Goal: Task Accomplishment & Management: Manage account settings

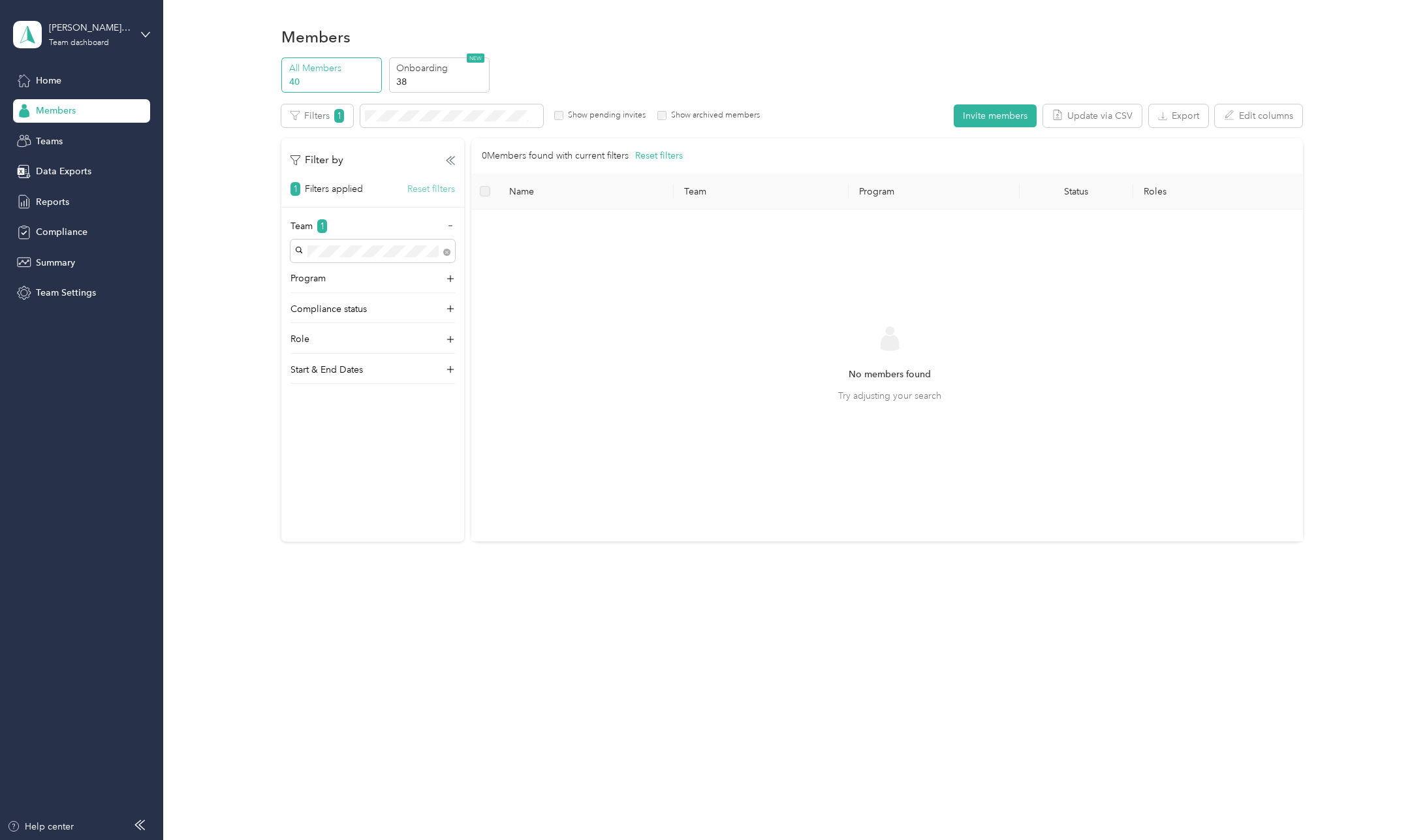
click at [432, 191] on button "Reset filters" at bounding box center [431, 189] width 47 height 13
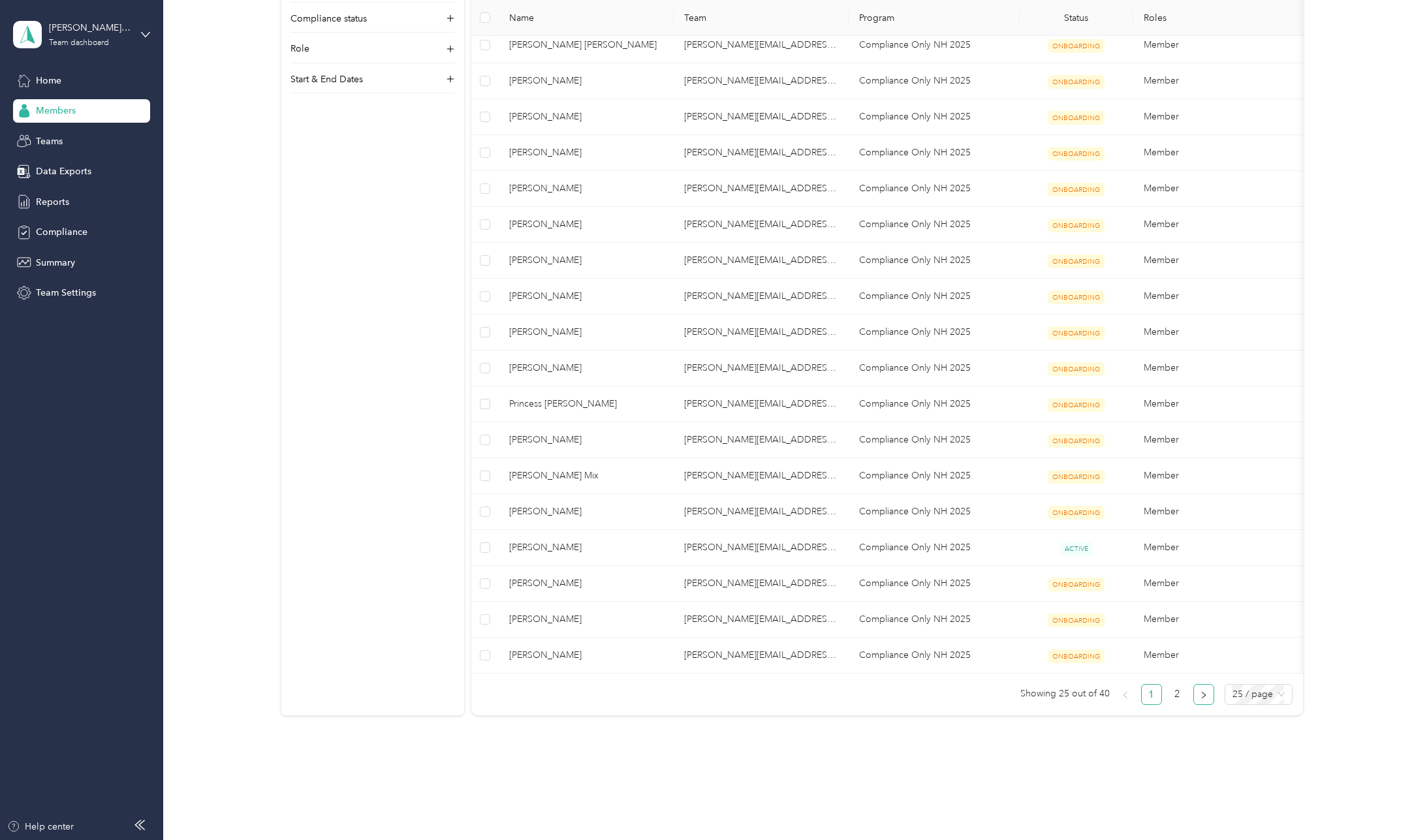
scroll to position [455, 0]
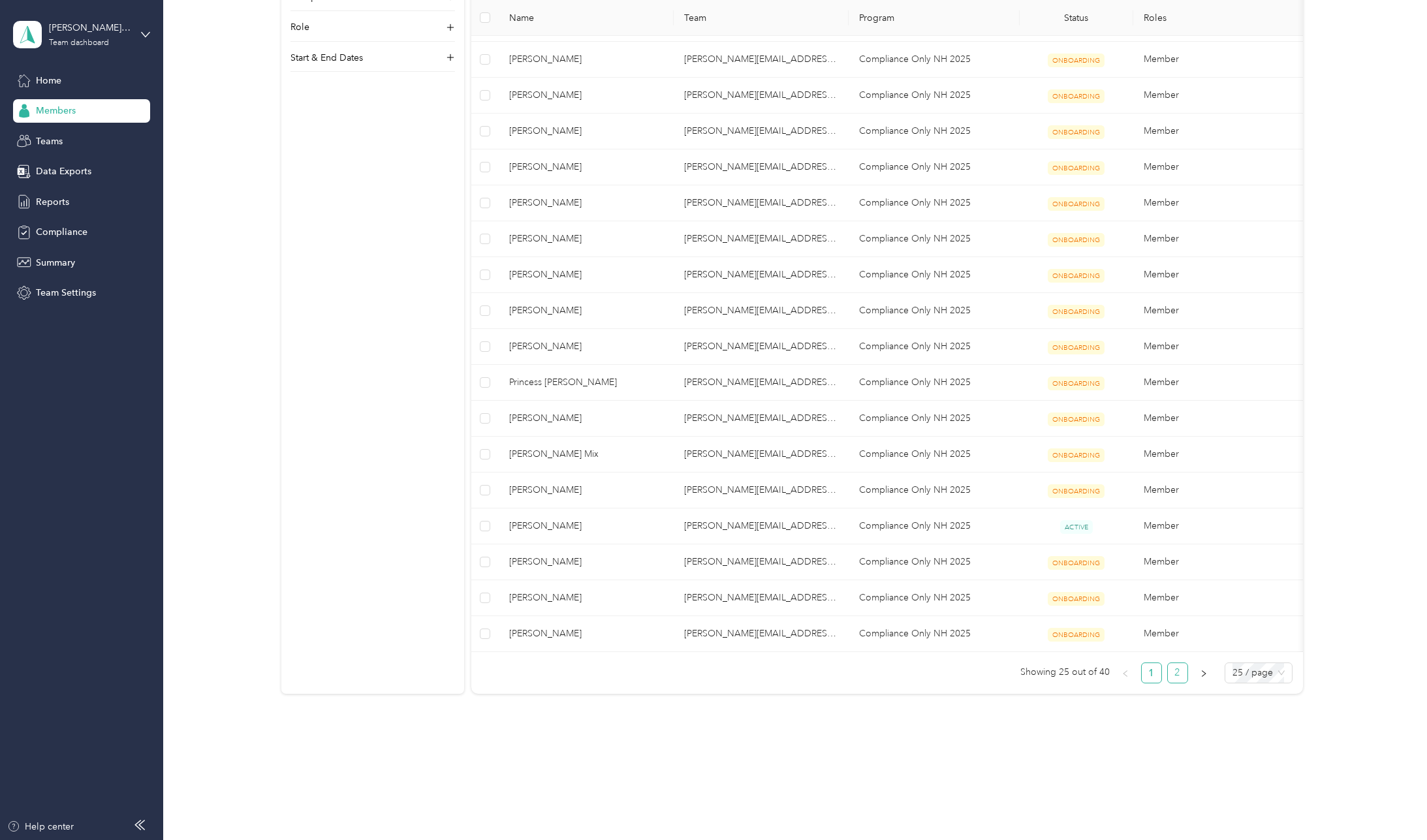
click at [1171, 678] on link "2" at bounding box center [1178, 673] width 20 height 20
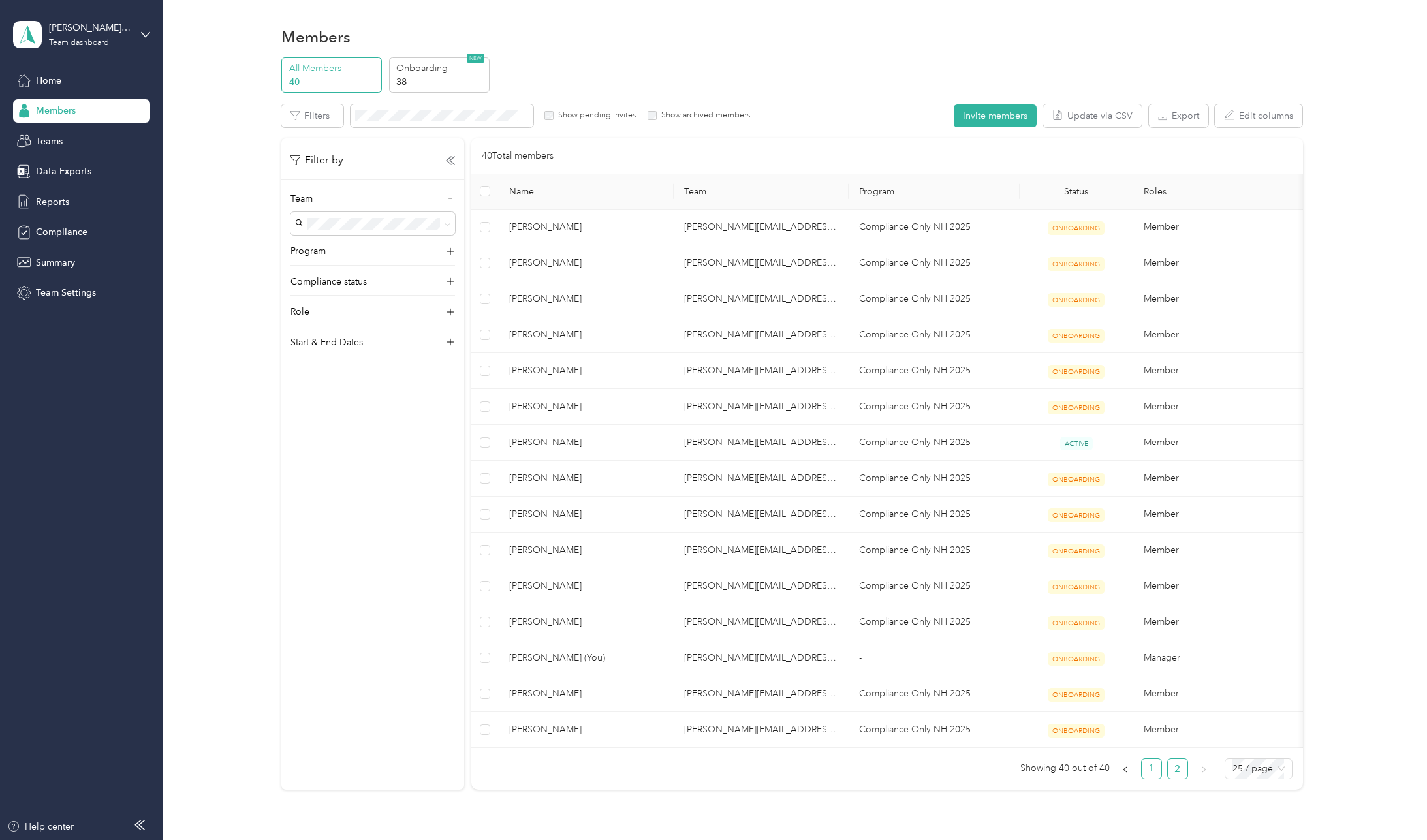
click at [1145, 779] on link "1" at bounding box center [1151, 769] width 20 height 20
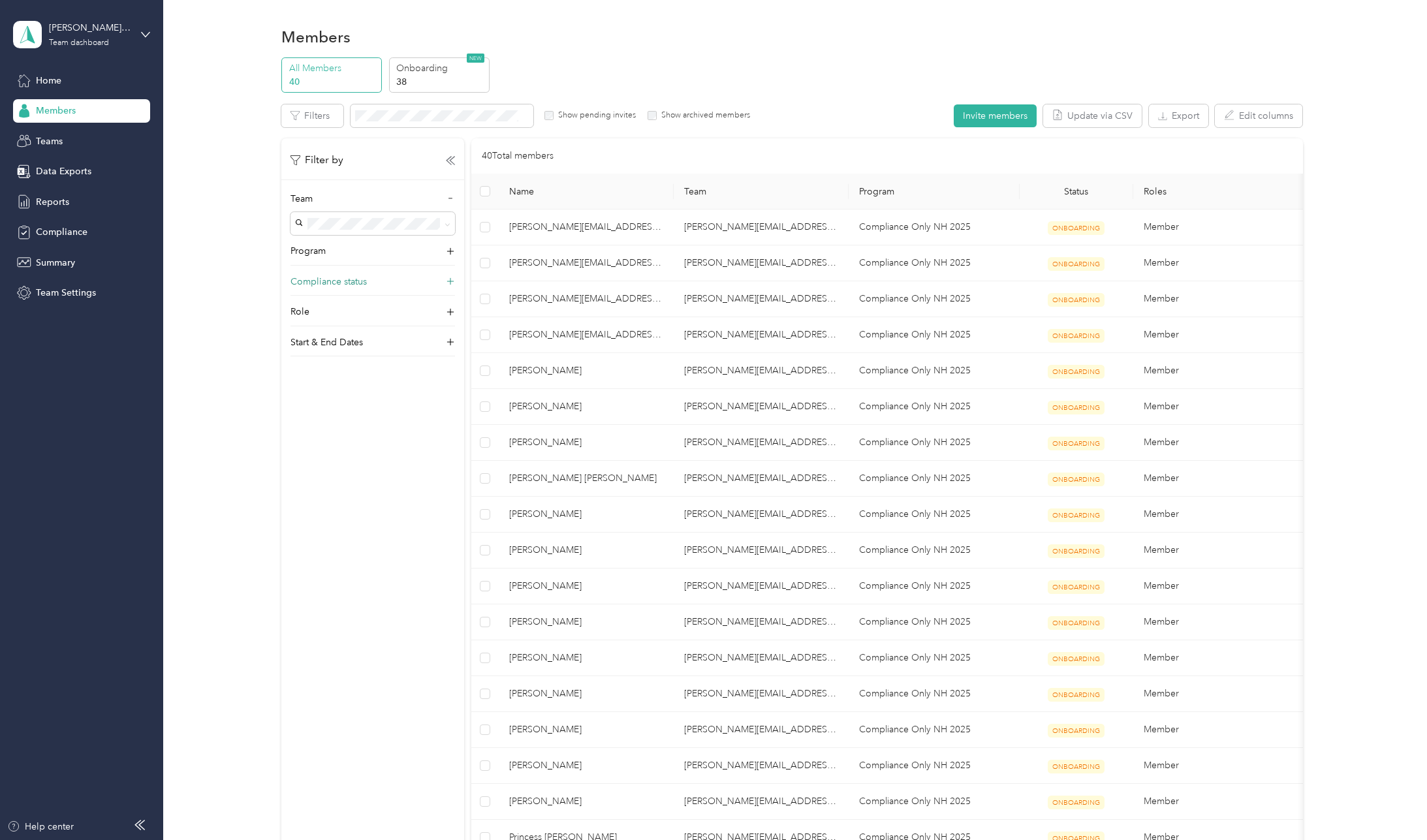
click at [449, 282] on icon at bounding box center [450, 282] width 13 height 13
click at [449, 325] on icon at bounding box center [447, 324] width 6 height 6
click at [423, 370] on li "Compliant" at bounding box center [372, 367] width 165 height 23
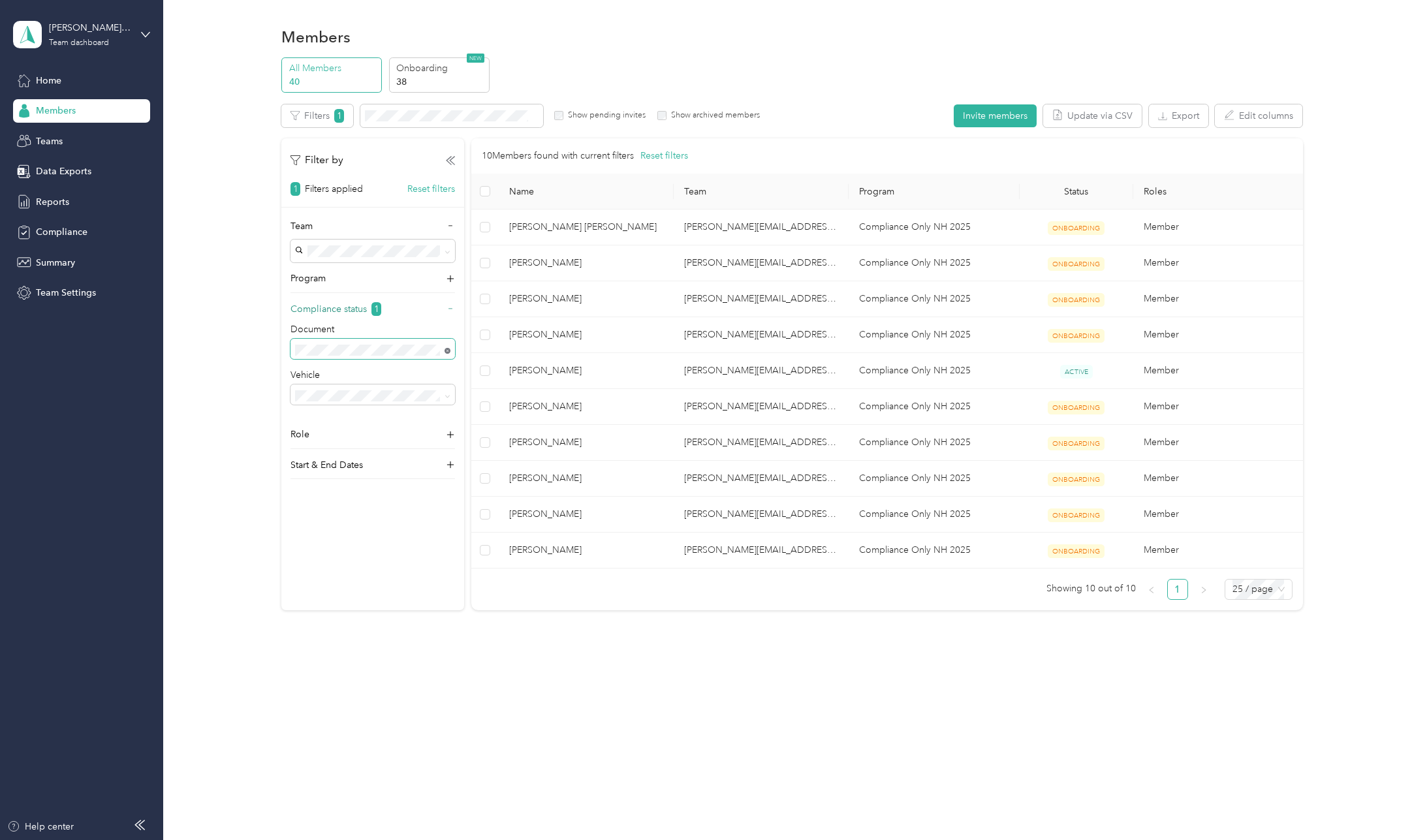
click at [449, 351] on icon at bounding box center [448, 351] width 3 height 3
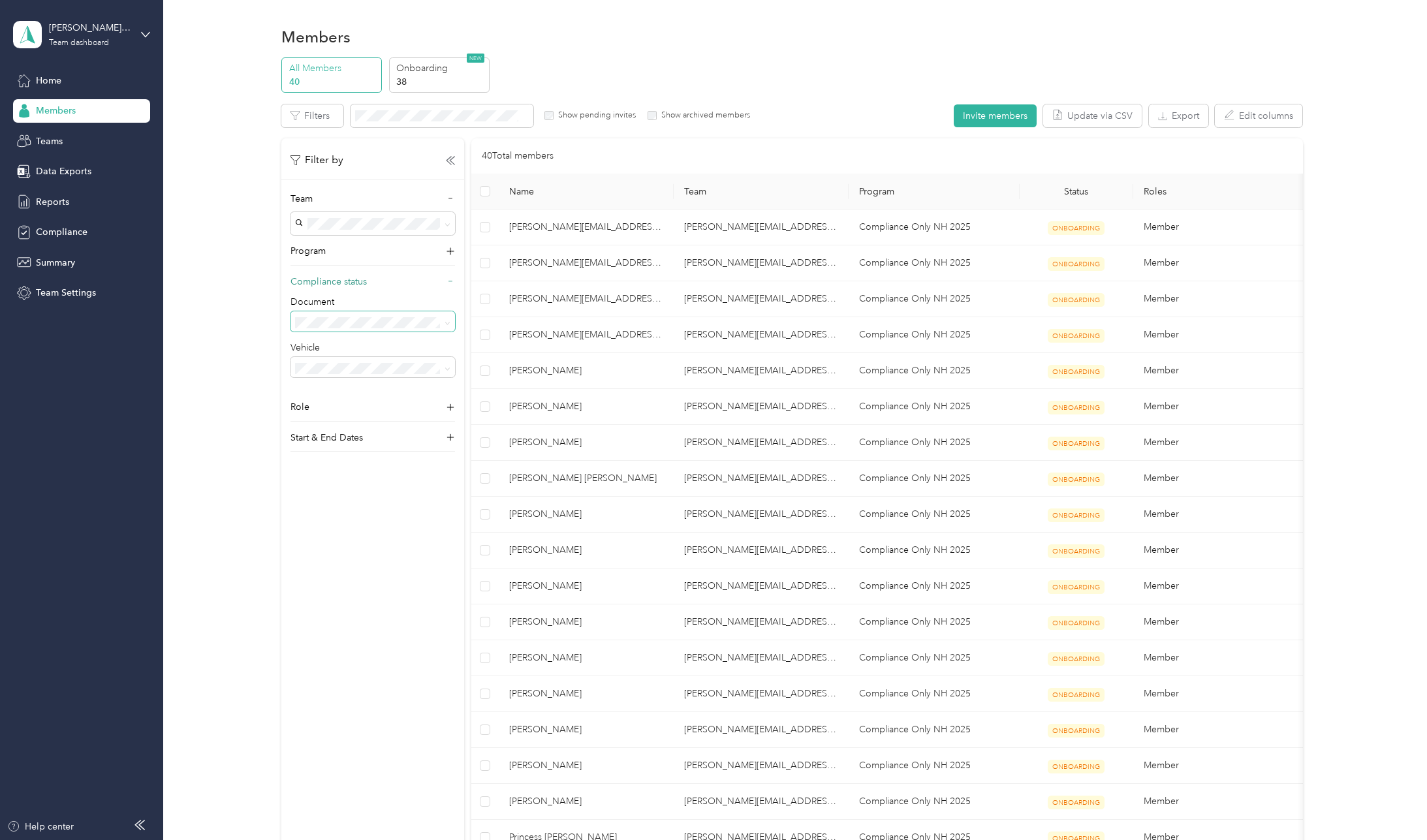
click at [451, 324] on span at bounding box center [372, 322] width 165 height 21
click at [448, 280] on icon at bounding box center [450, 281] width 9 height 9
click at [448, 280] on icon at bounding box center [450, 282] width 13 height 13
click at [448, 322] on icon at bounding box center [447, 324] width 6 height 6
click at [362, 459] on div "Not submitted" at bounding box center [372, 458] width 146 height 13
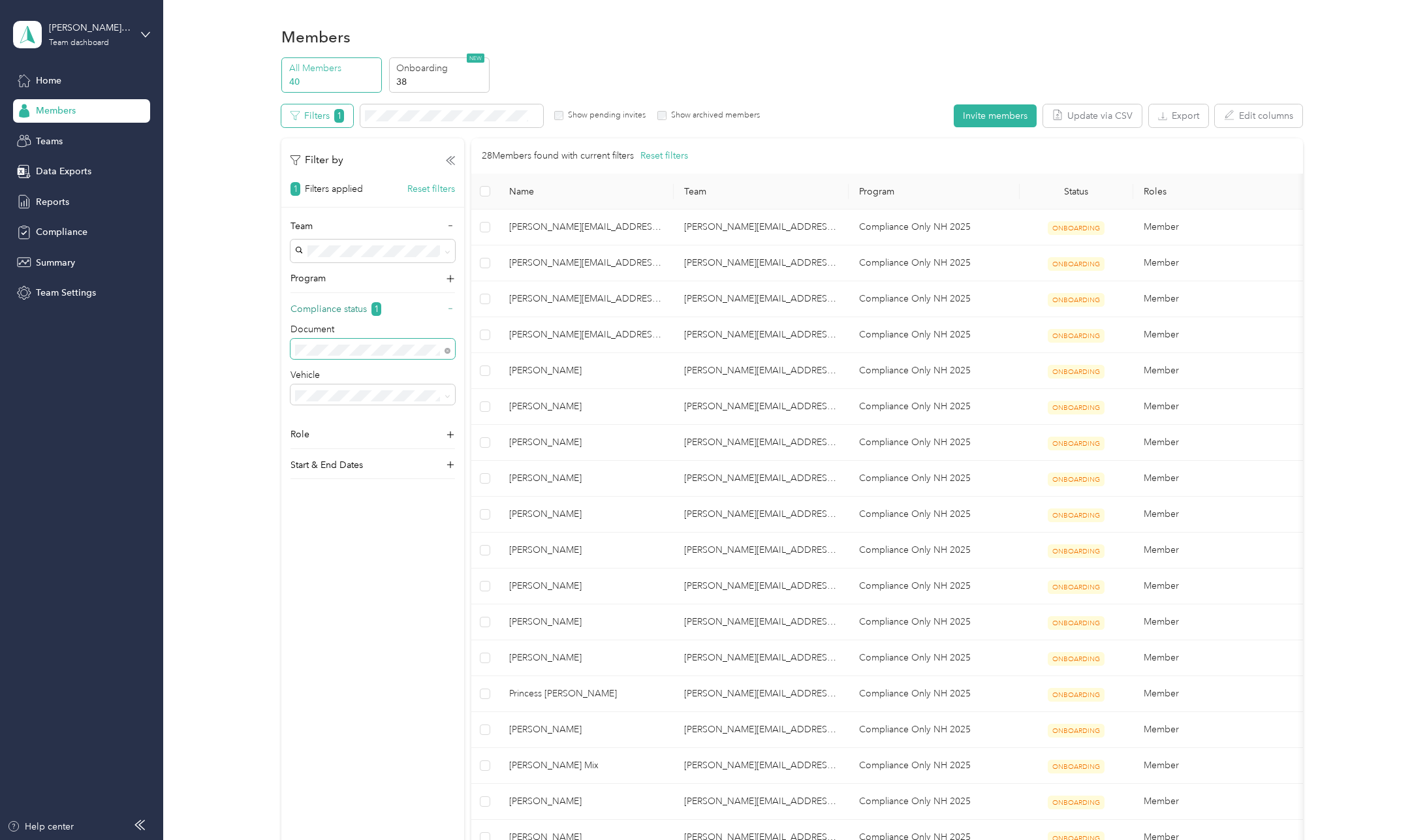
click at [331, 116] on button "Filters 1" at bounding box center [317, 116] width 72 height 23
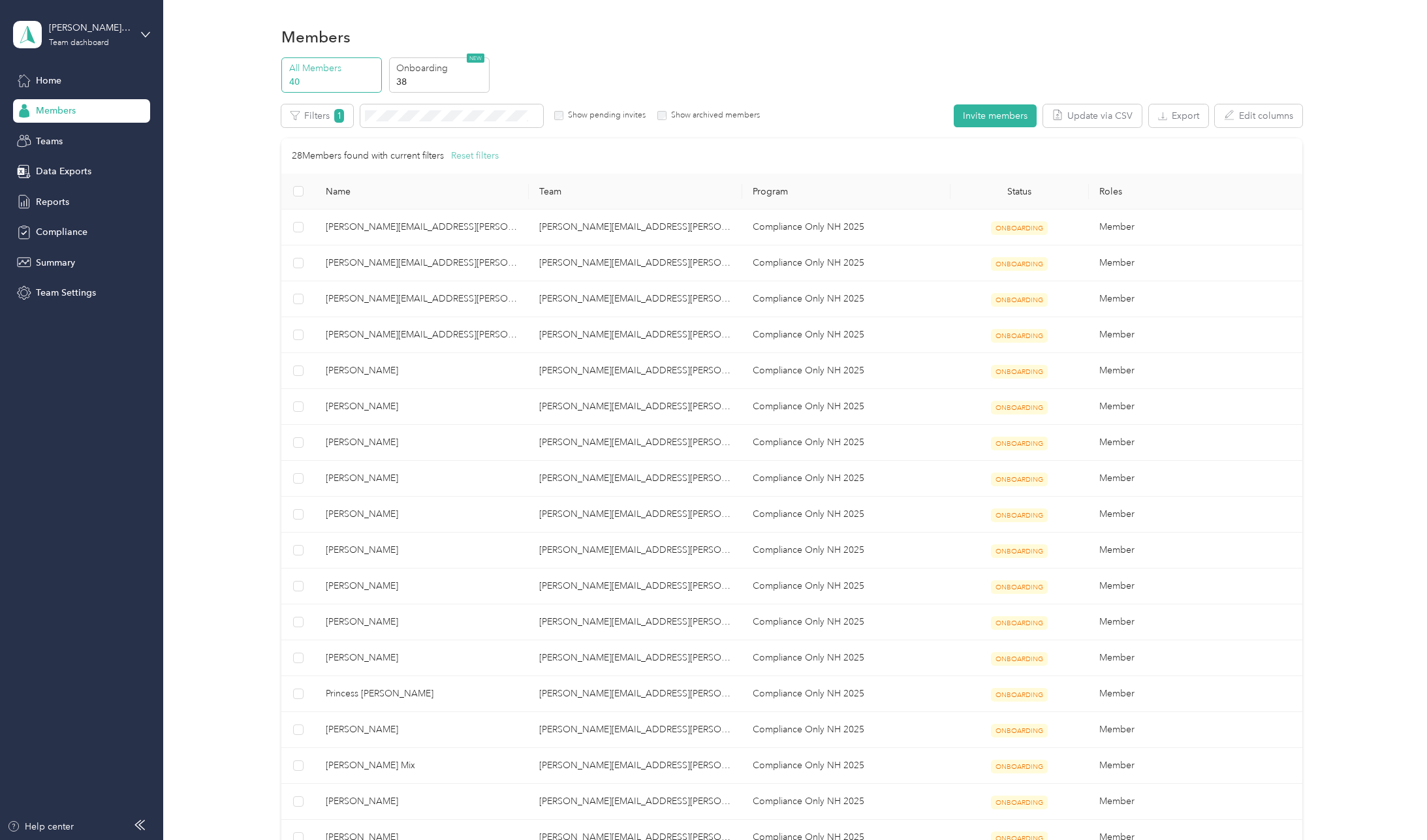
click at [477, 158] on button "Reset filters" at bounding box center [474, 156] width 47 height 14
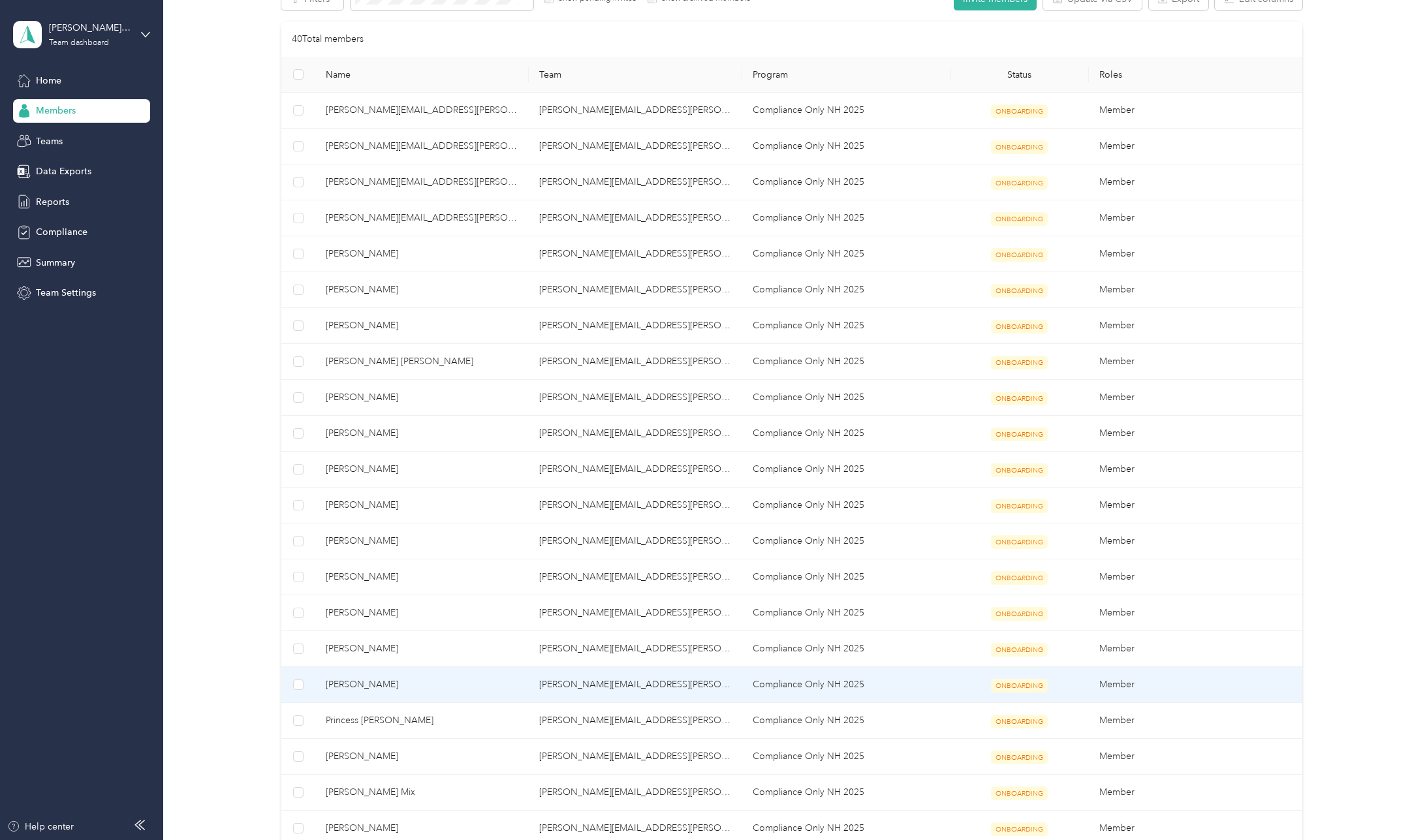
scroll to position [391, 0]
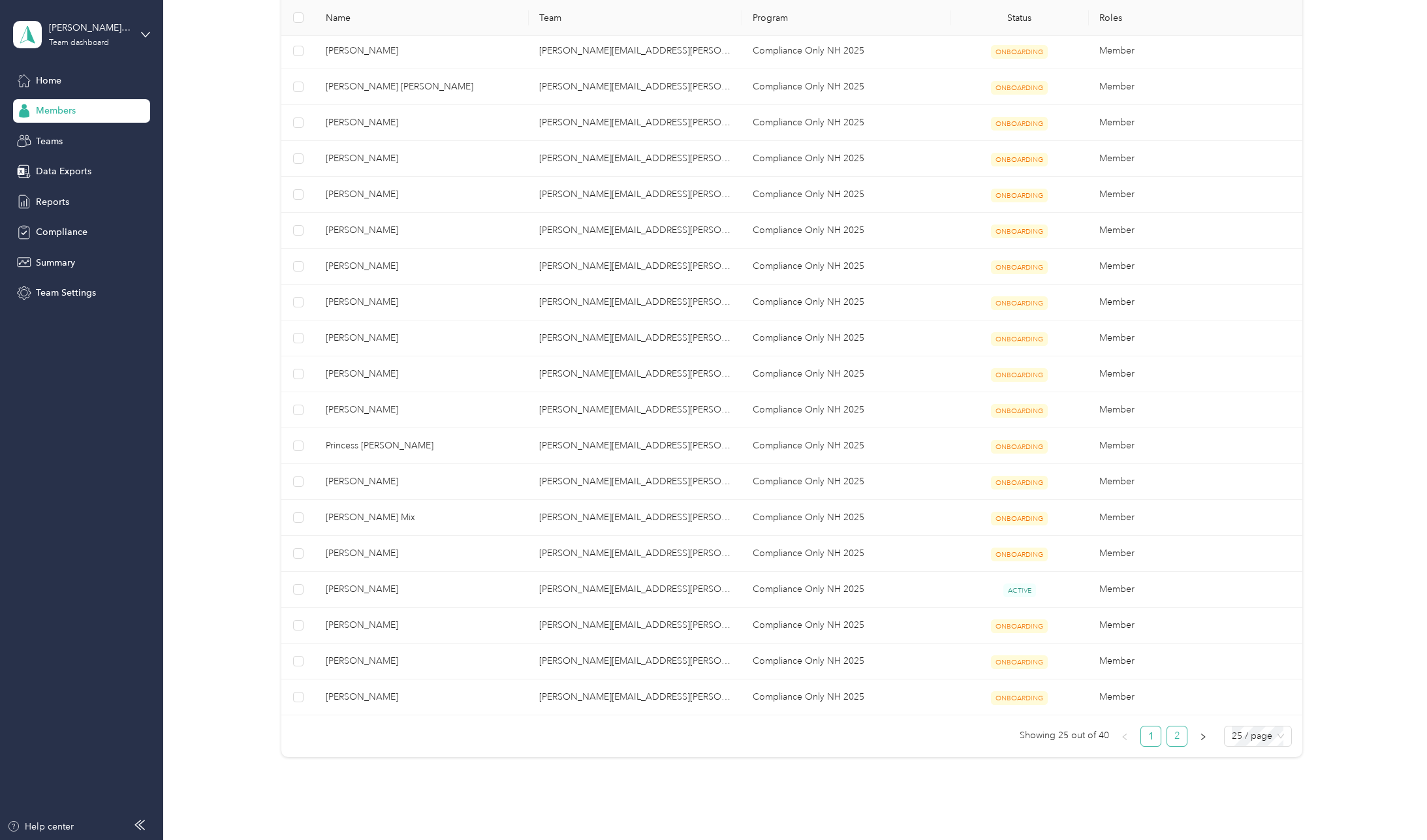
click at [1174, 740] on link "2" at bounding box center [1177, 736] width 20 height 20
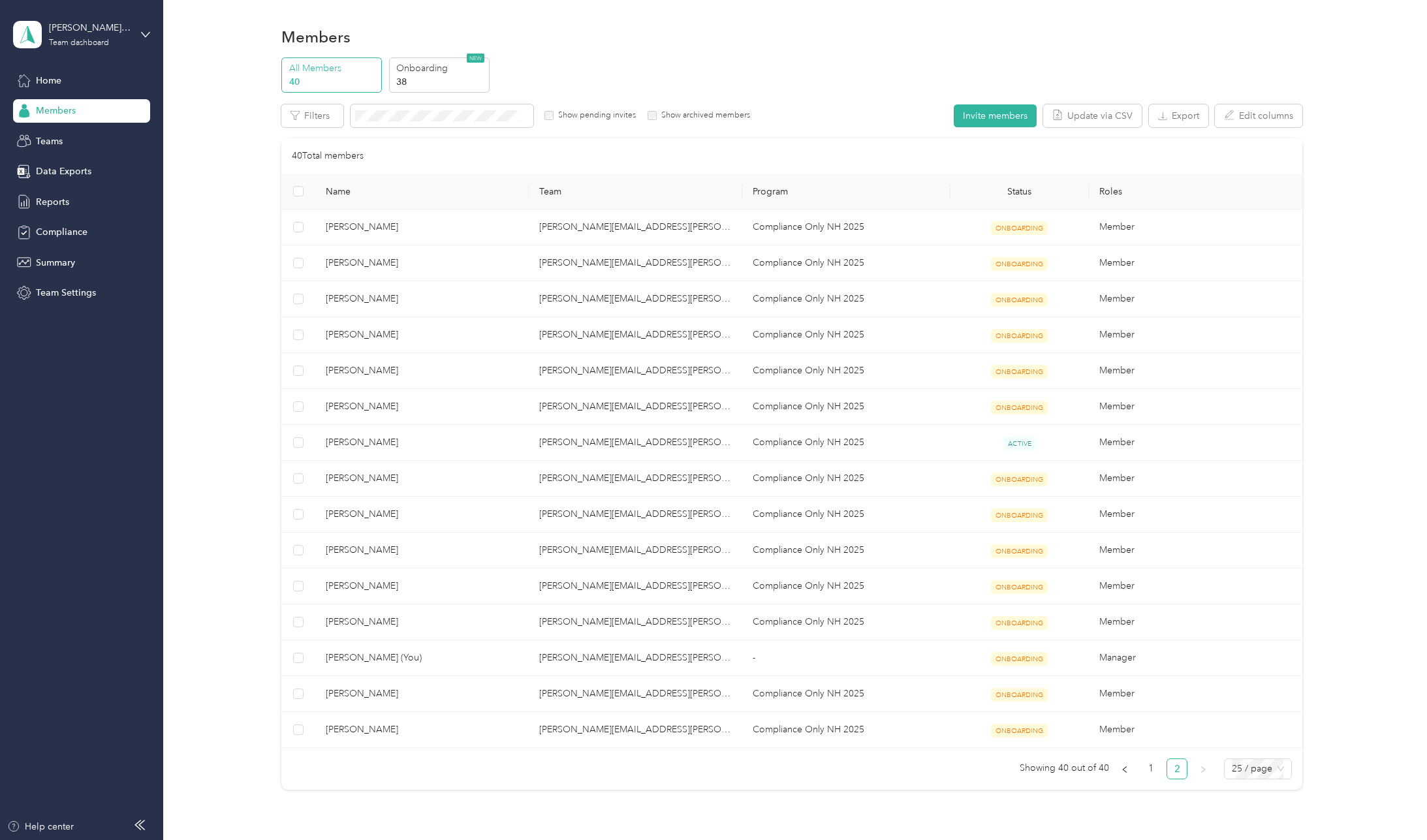
click at [150, 23] on aside "[PERSON_NAME][EMAIL_ADDRESS][PERSON_NAME][DOMAIN_NAME] Team dashboard Home Memb…" at bounding box center [81, 420] width 163 height 840
click at [140, 29] on div "[PERSON_NAME][EMAIL_ADDRESS][PERSON_NAME][DOMAIN_NAME] Team dashboard" at bounding box center [81, 35] width 137 height 46
click at [109, 143] on div "Team dashboard Personal dashboard Log out" at bounding box center [224, 137] width 404 height 82
click at [144, 35] on icon at bounding box center [146, 34] width 8 height 4
click at [90, 133] on div "Personal dashboard" at bounding box center [66, 136] width 82 height 13
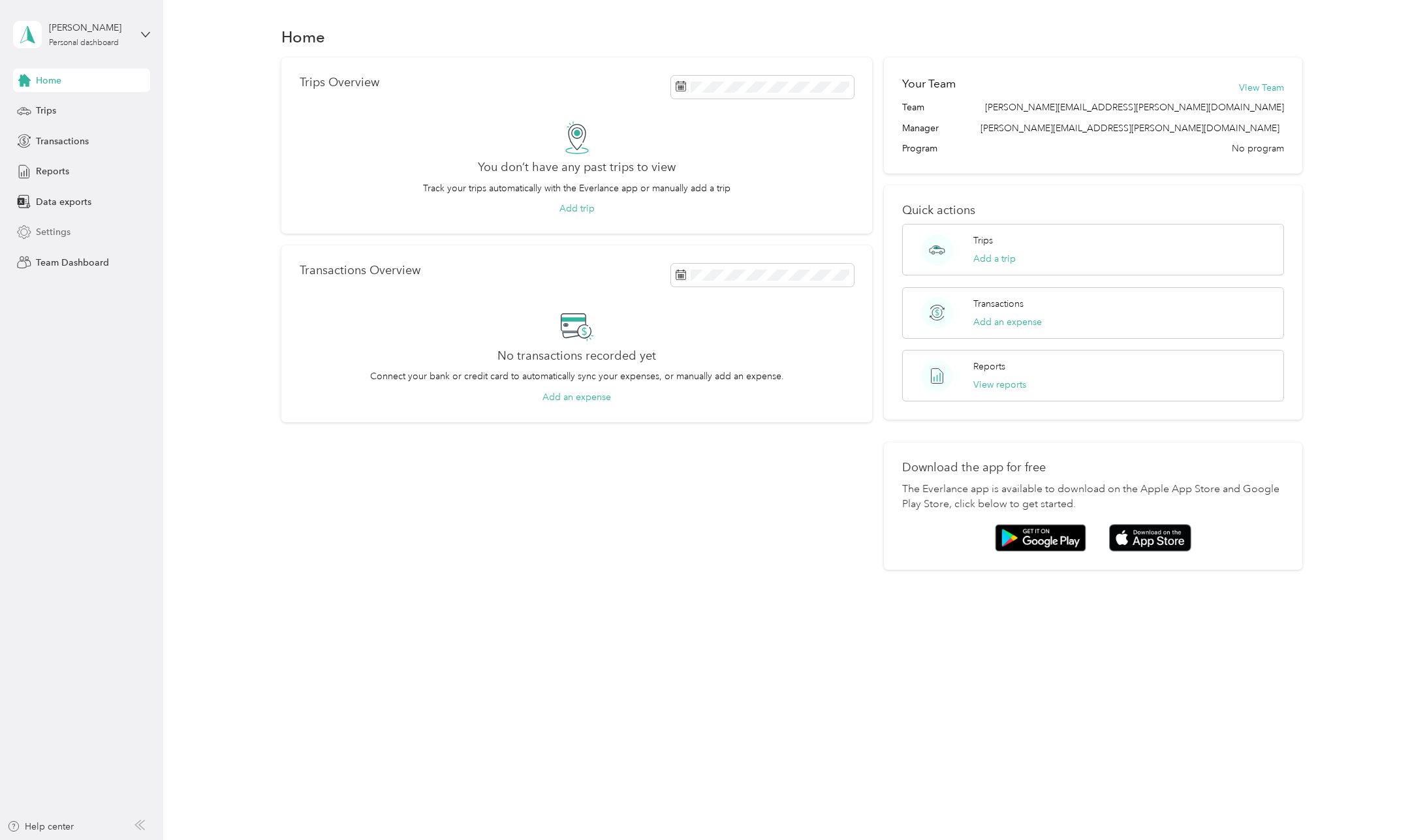
click at [47, 231] on span "Settings" at bounding box center [53, 232] width 35 height 13
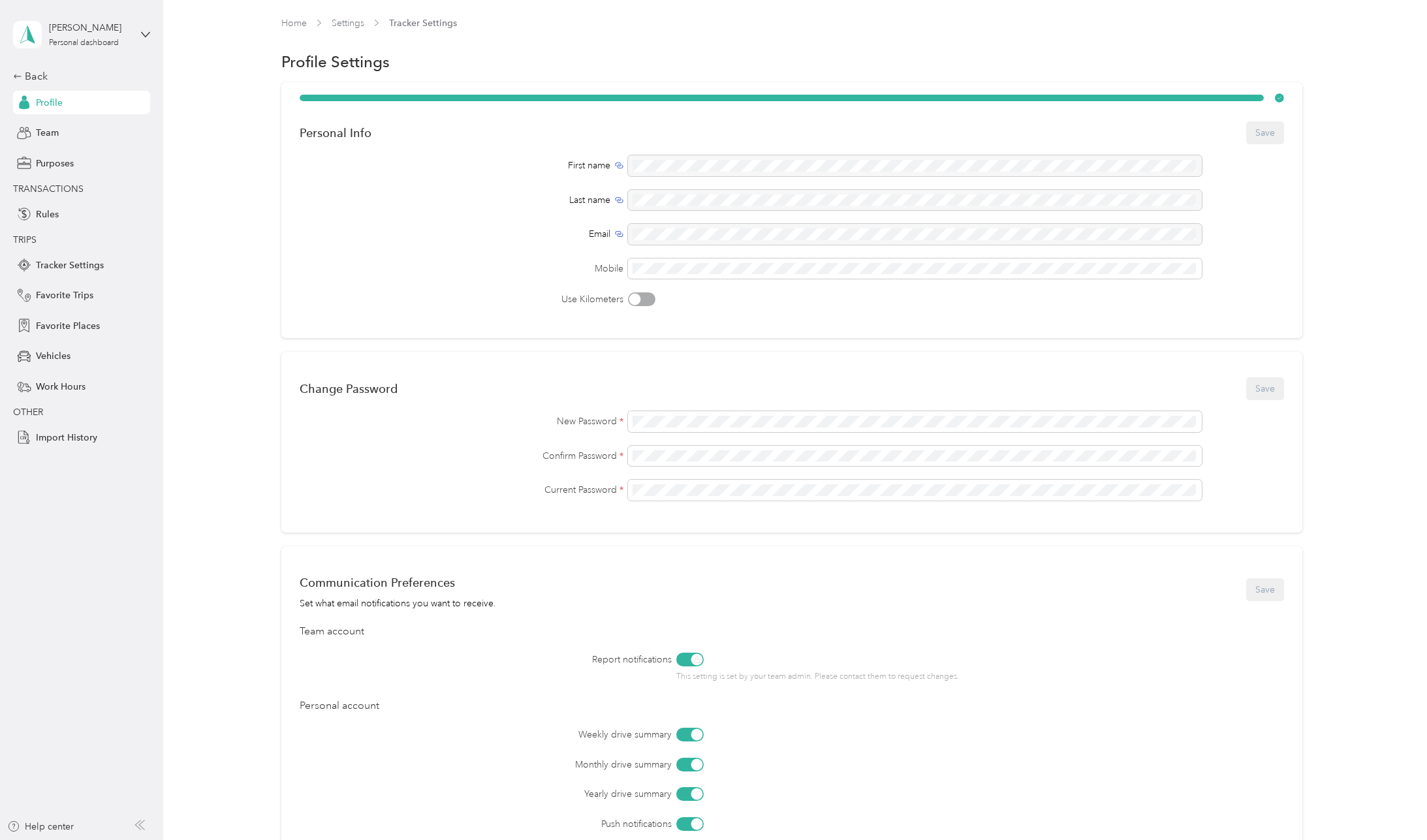
click at [136, 33] on div "[PERSON_NAME] Personal dashboard" at bounding box center [81, 35] width 137 height 46
click at [86, 111] on div "Team dashboard" at bounding box center [224, 107] width 404 height 23
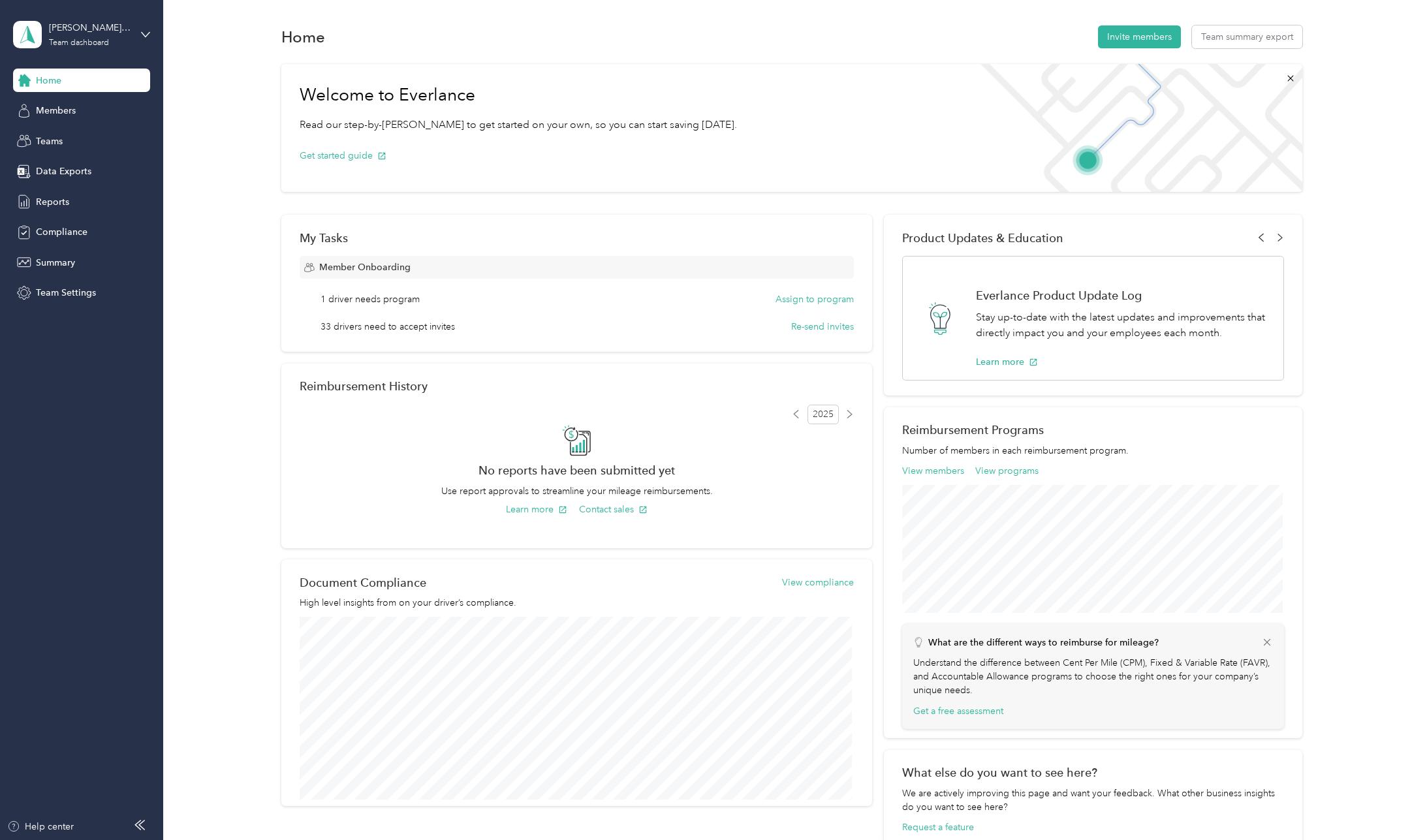
click at [1259, 236] on icon at bounding box center [1261, 237] width 8 height 8
click at [794, 296] on button "Assign to program" at bounding box center [815, 299] width 78 height 13
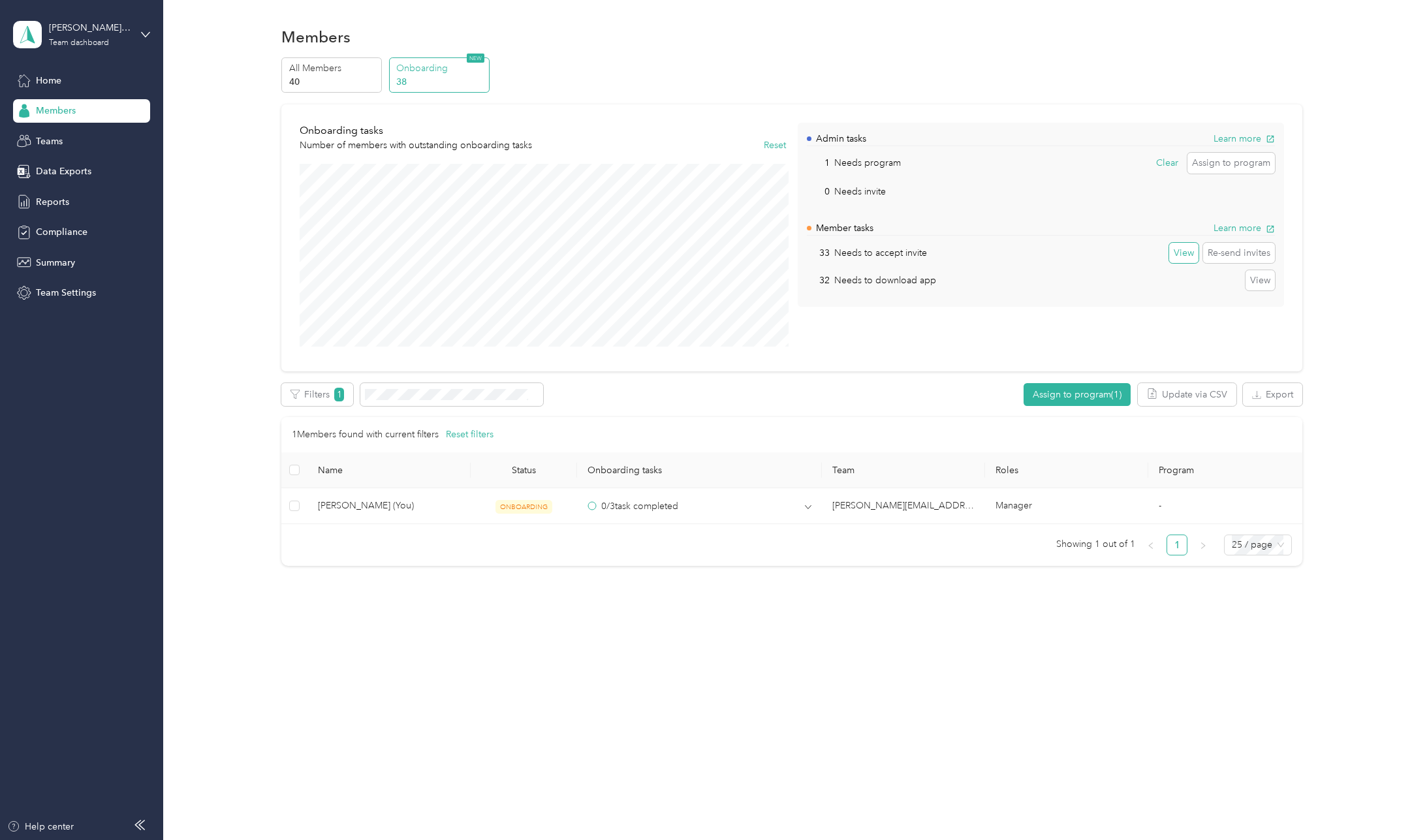
click at [1188, 256] on button "View" at bounding box center [1184, 254] width 30 height 21
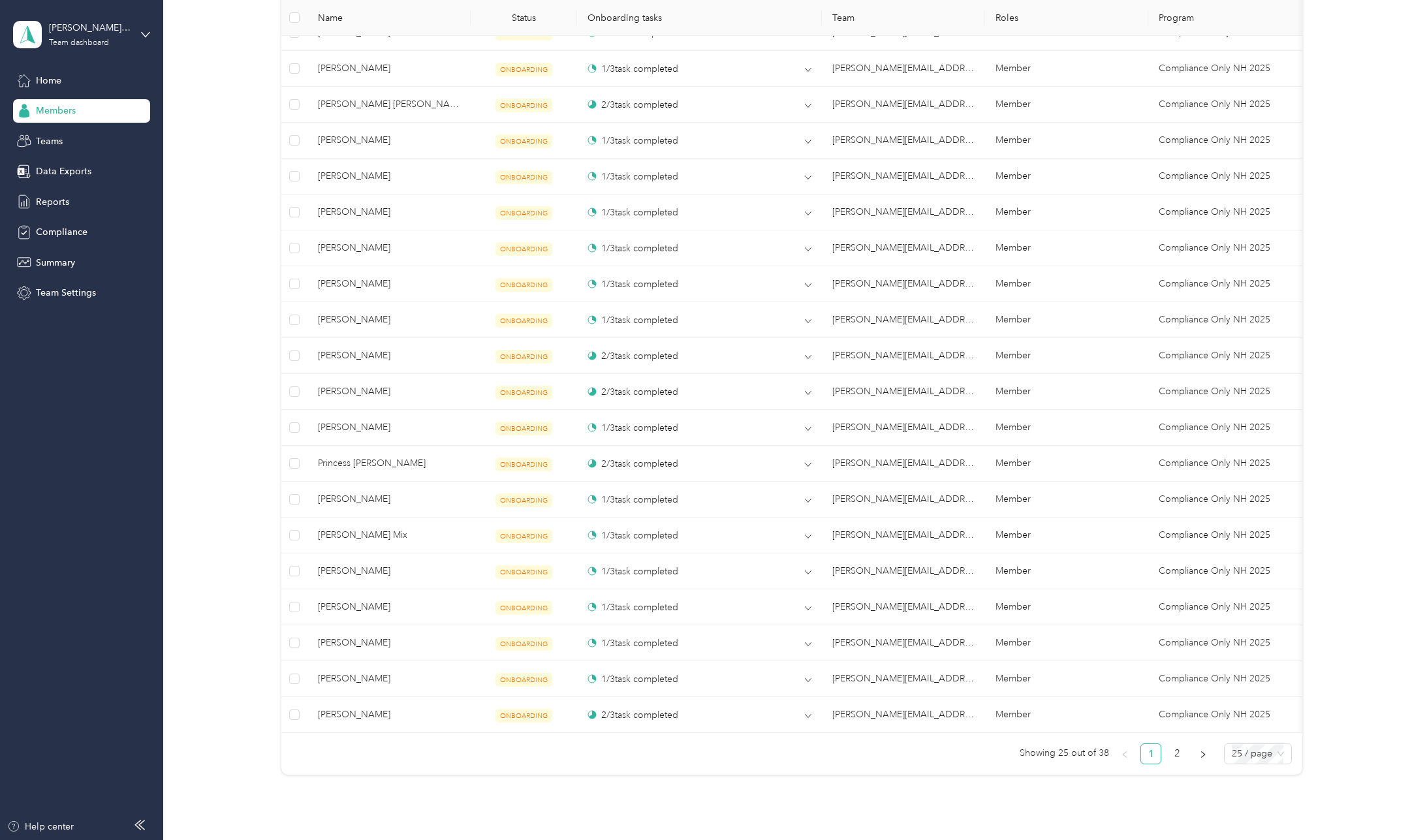
scroll to position [718, 0]
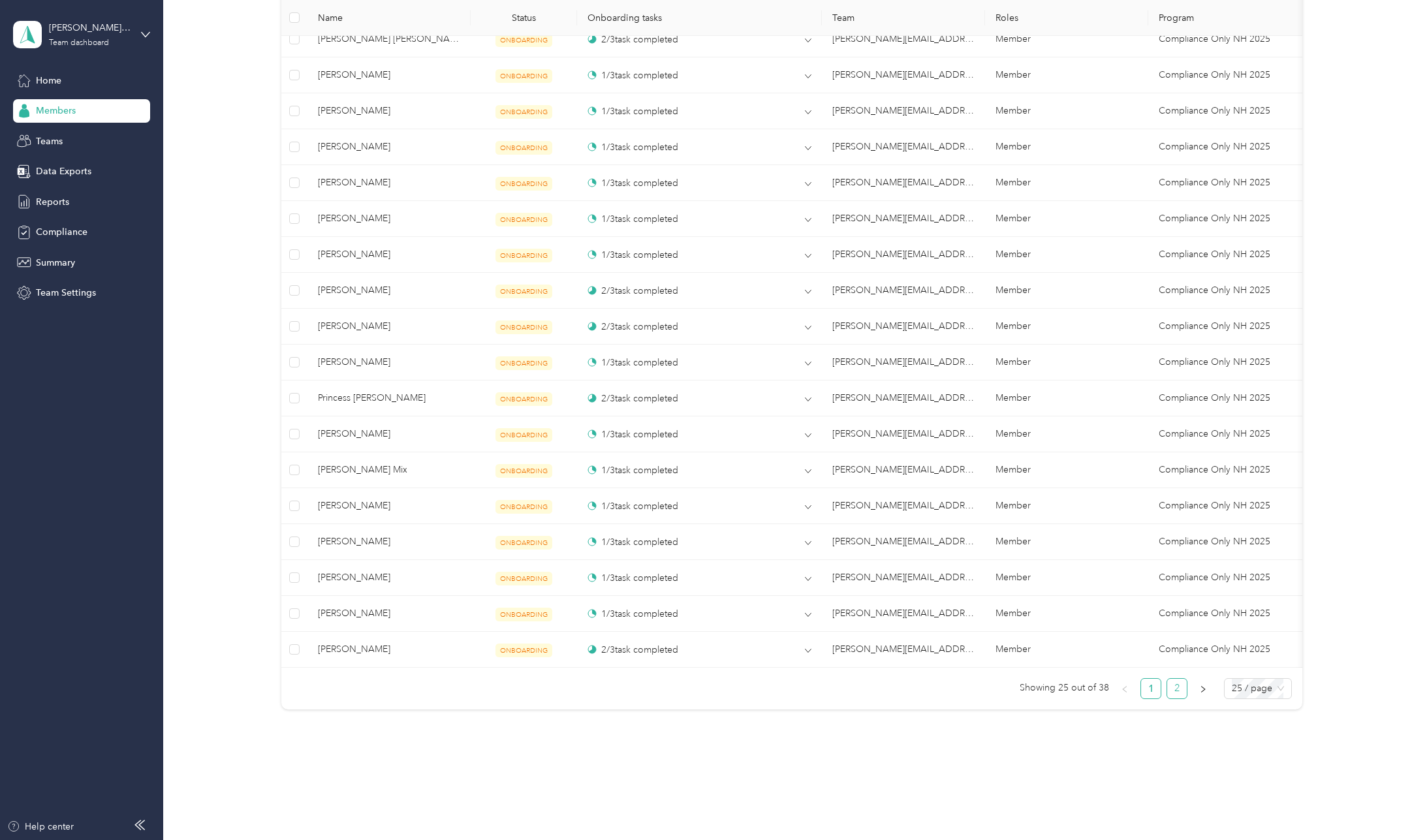
click at [1174, 694] on link "2" at bounding box center [1177, 689] width 20 height 20
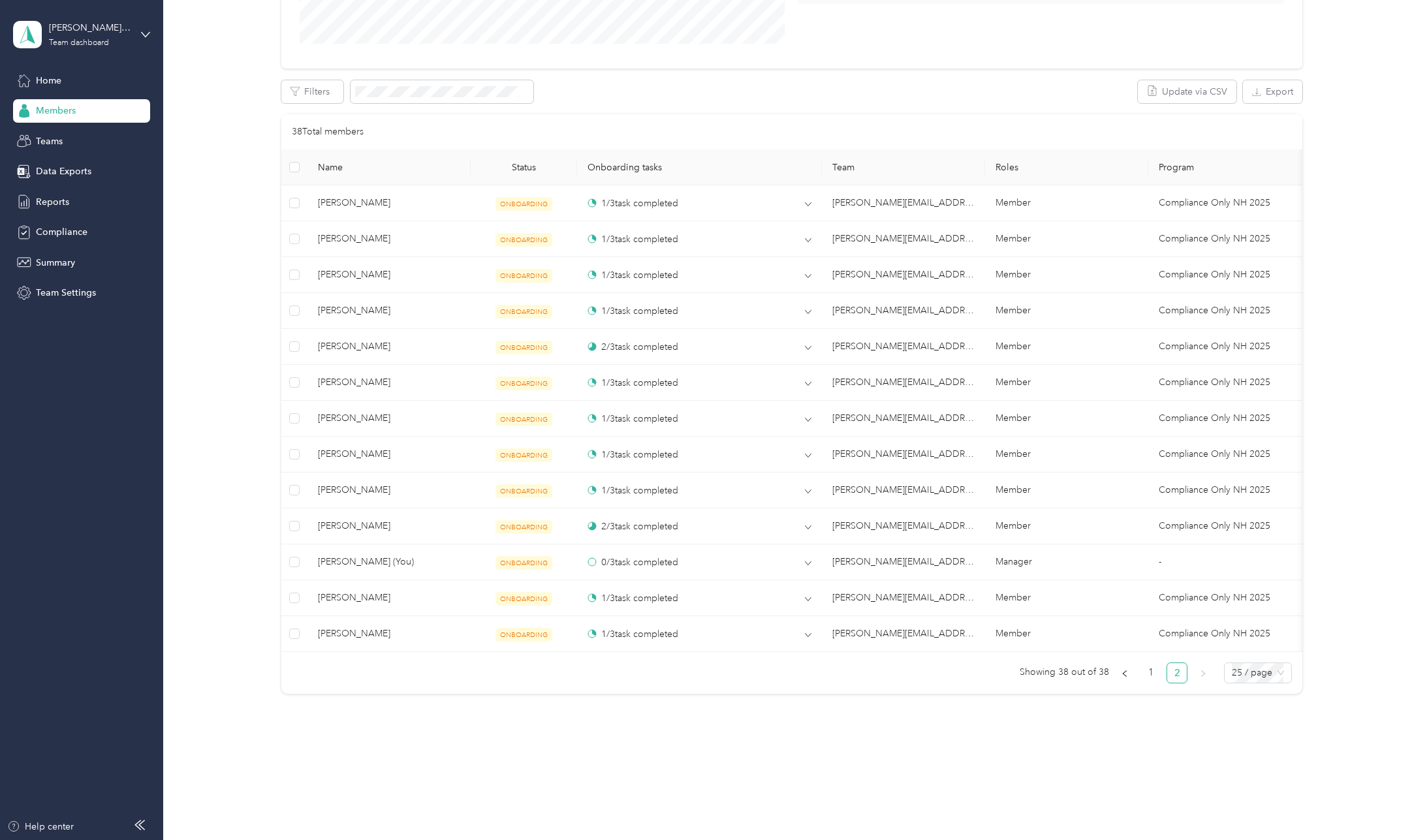
scroll to position [313, 0]
click at [1149, 680] on link "1" at bounding box center [1151, 673] width 20 height 20
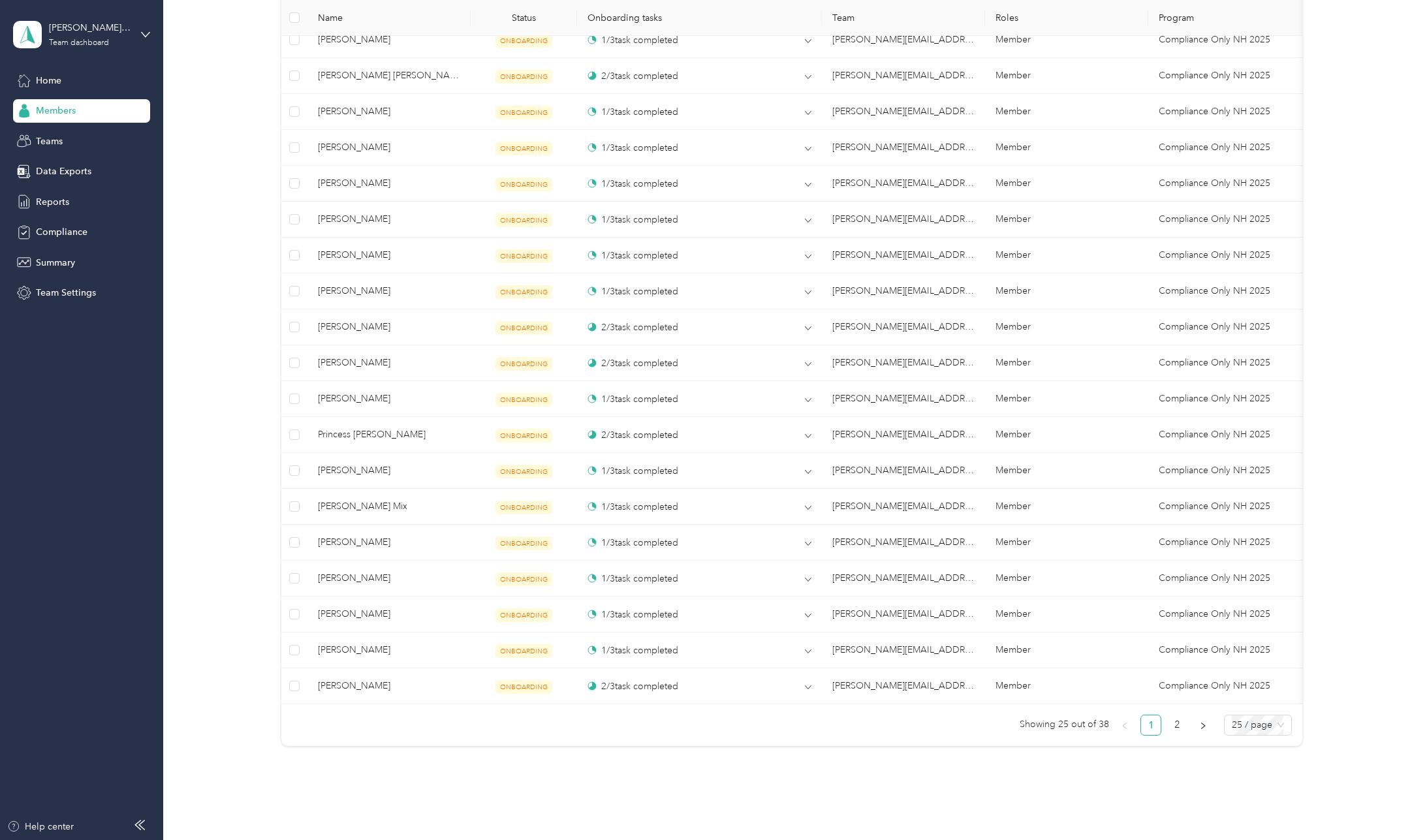
scroll to position [704, 0]
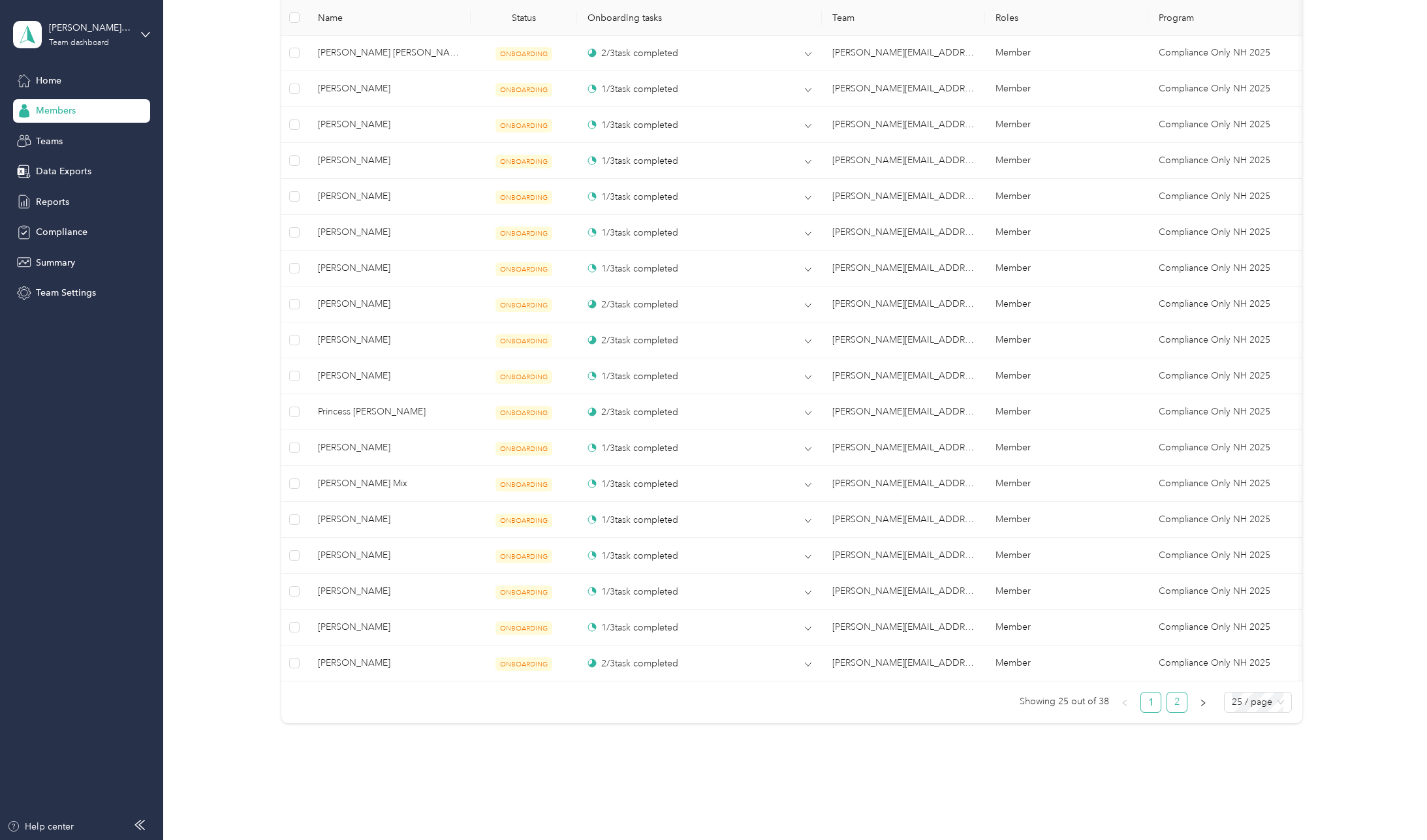
click at [1179, 709] on link "2" at bounding box center [1177, 702] width 20 height 20
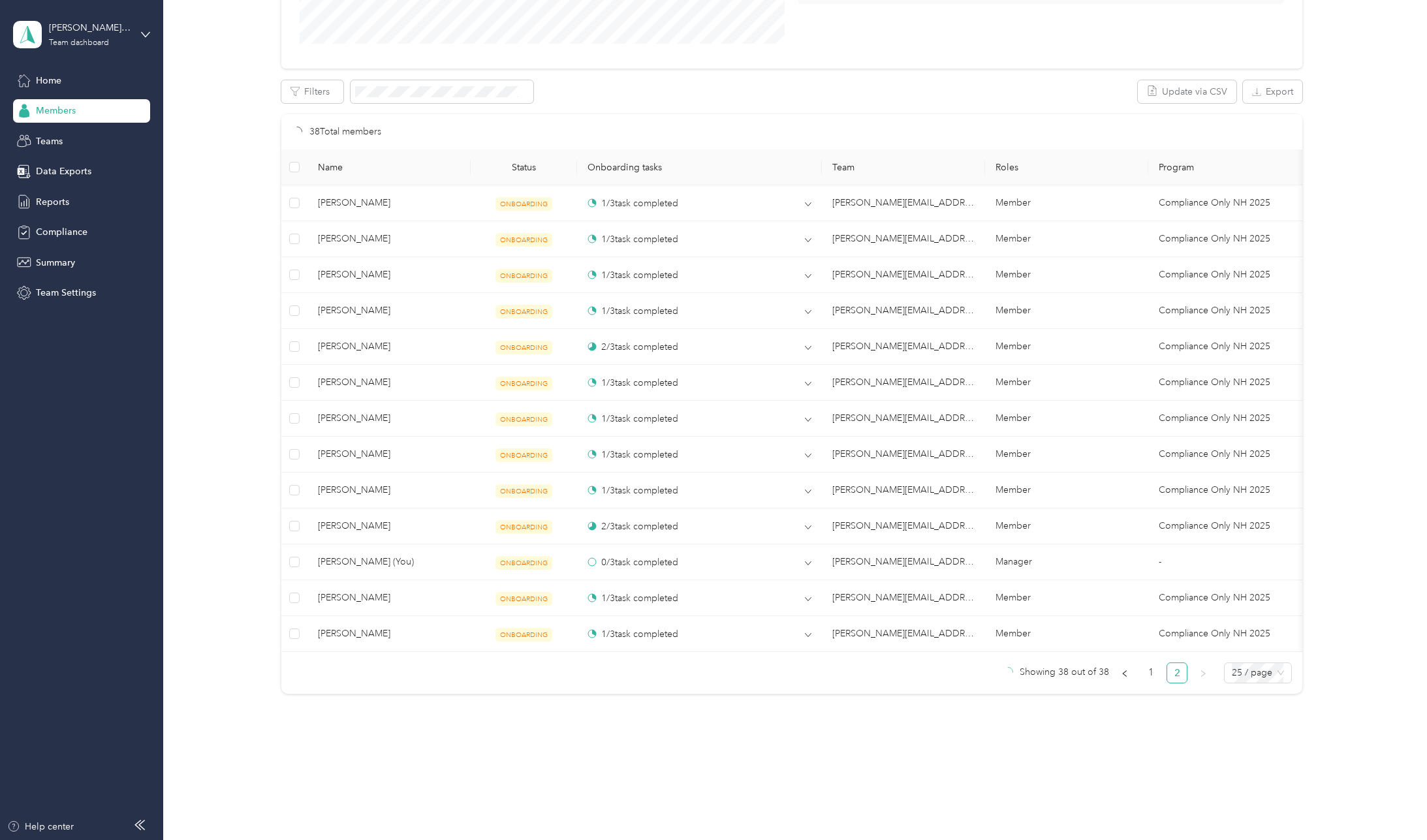
scroll to position [313, 0]
click at [1147, 681] on link "1" at bounding box center [1151, 673] width 20 height 20
